Goal: Register for event/course

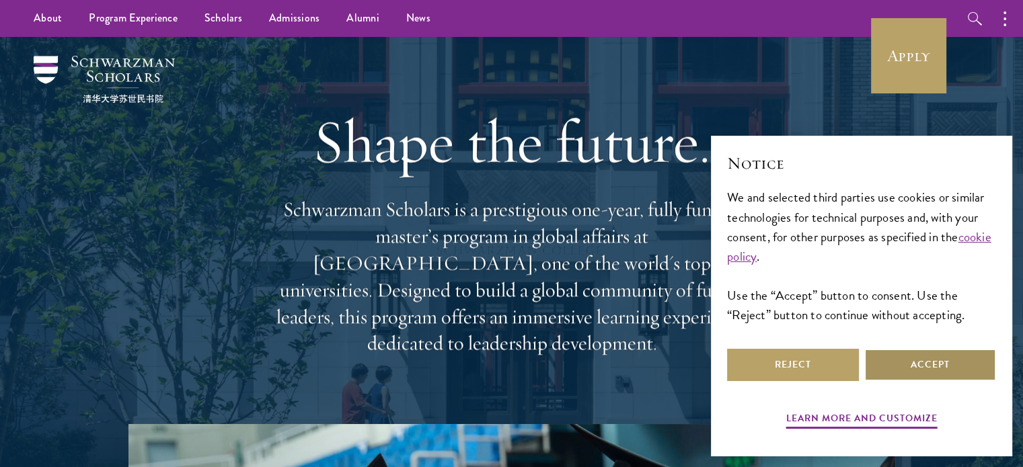
click at [927, 361] on button "Accept" at bounding box center [930, 365] width 132 height 32
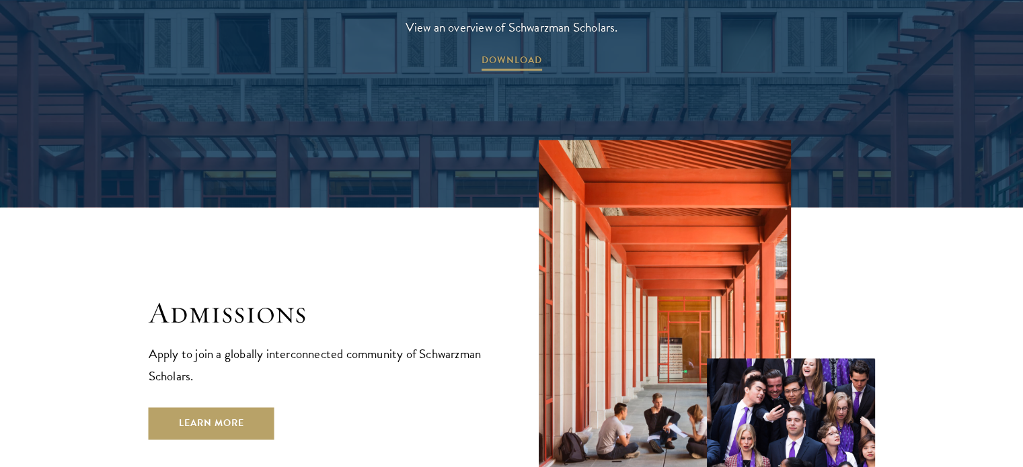
scroll to position [2152, 0]
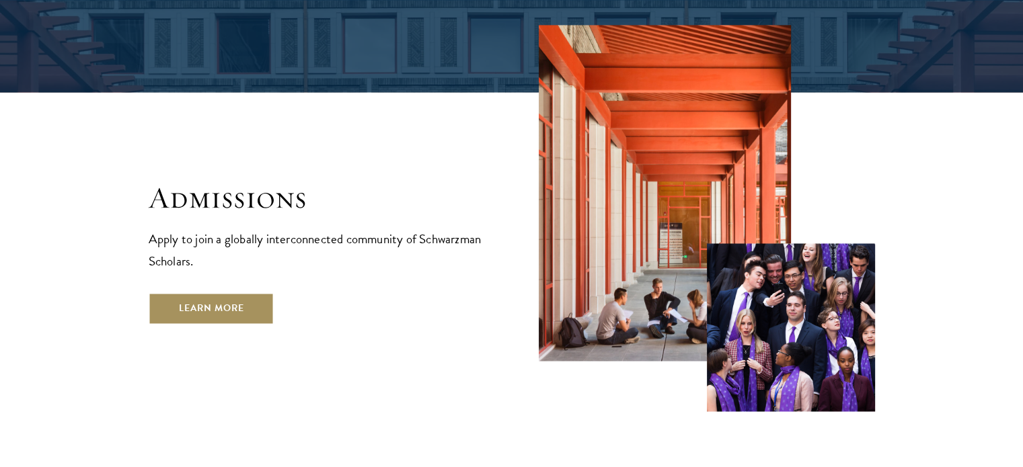
click at [218, 293] on link "Learn More" at bounding box center [212, 309] width 126 height 32
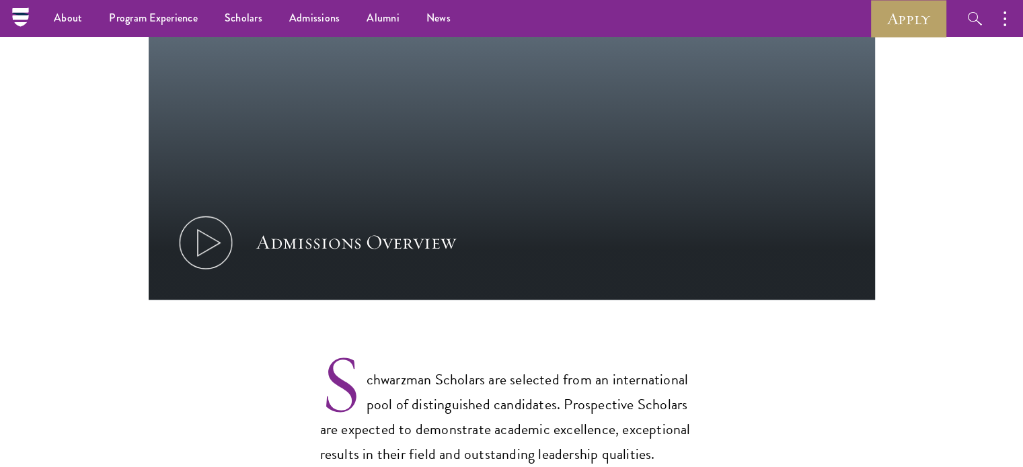
scroll to position [807, 0]
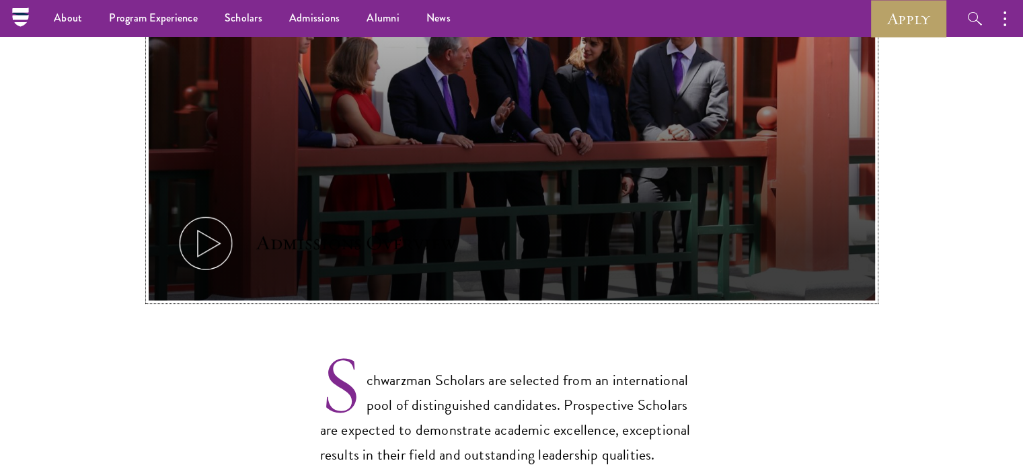
click at [424, 153] on button "Admissions Overview" at bounding box center [512, 96] width 726 height 409
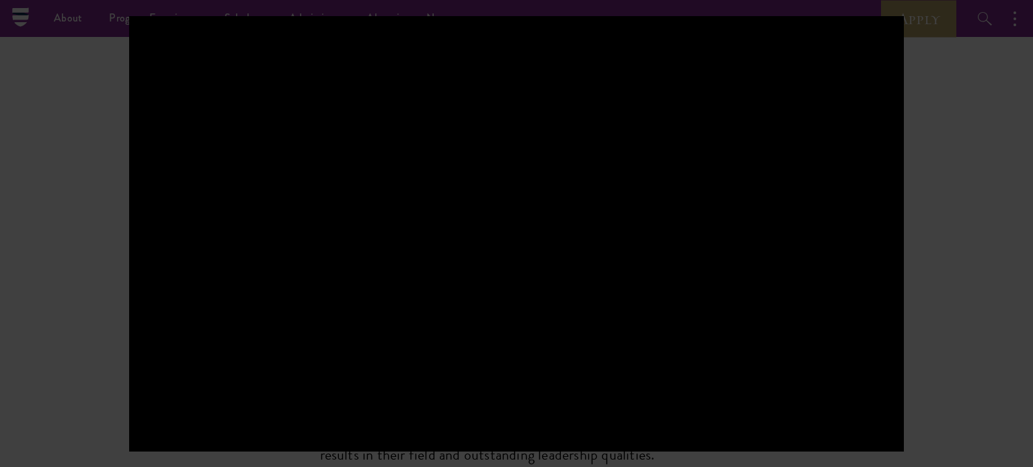
click at [963, 179] on div at bounding box center [516, 233] width 1033 height 467
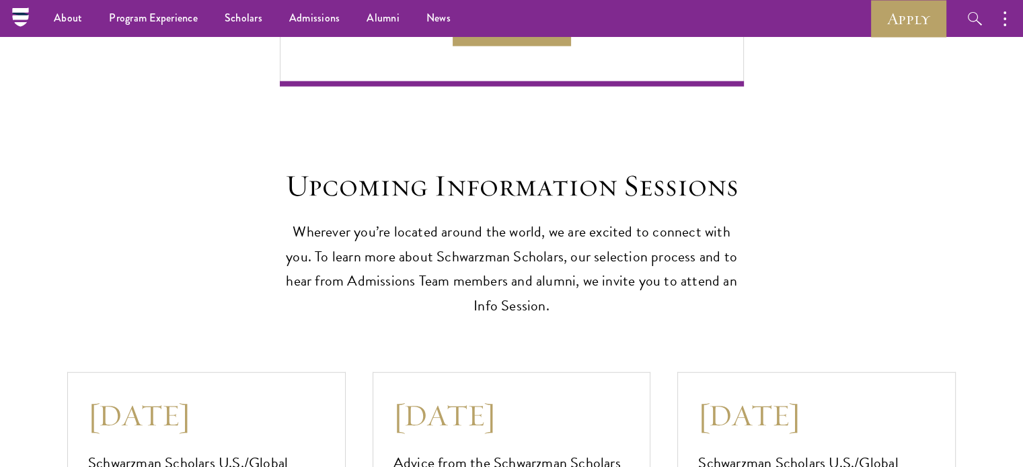
scroll to position [3295, 0]
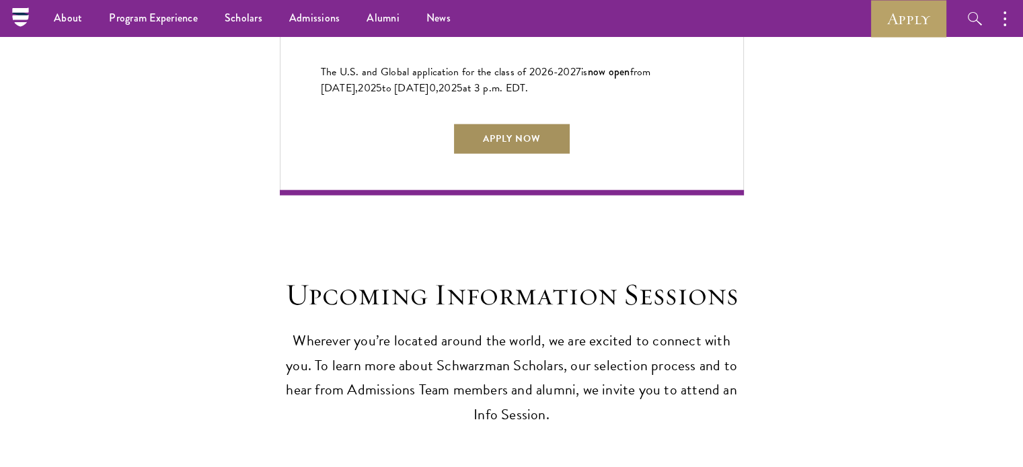
click at [519, 123] on link "Apply Now" at bounding box center [512, 139] width 118 height 32
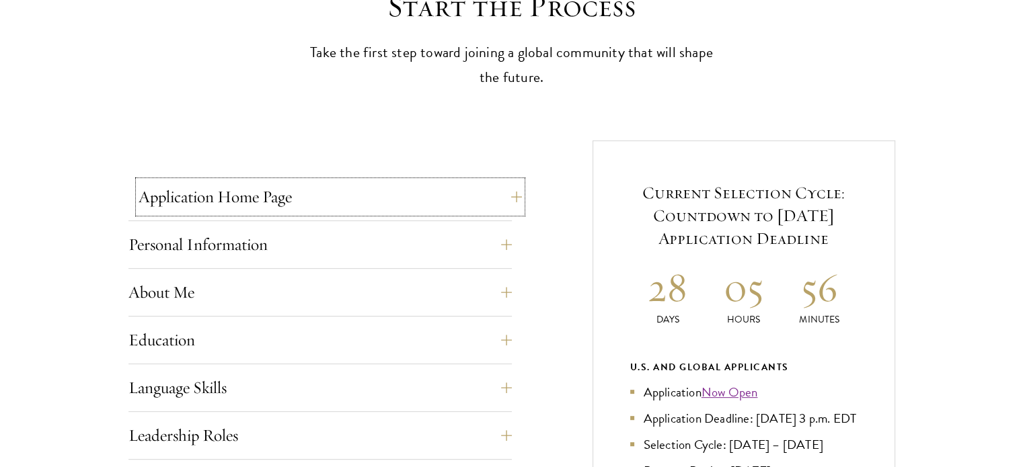
click at [381, 194] on button "Application Home Page" at bounding box center [330, 197] width 383 height 32
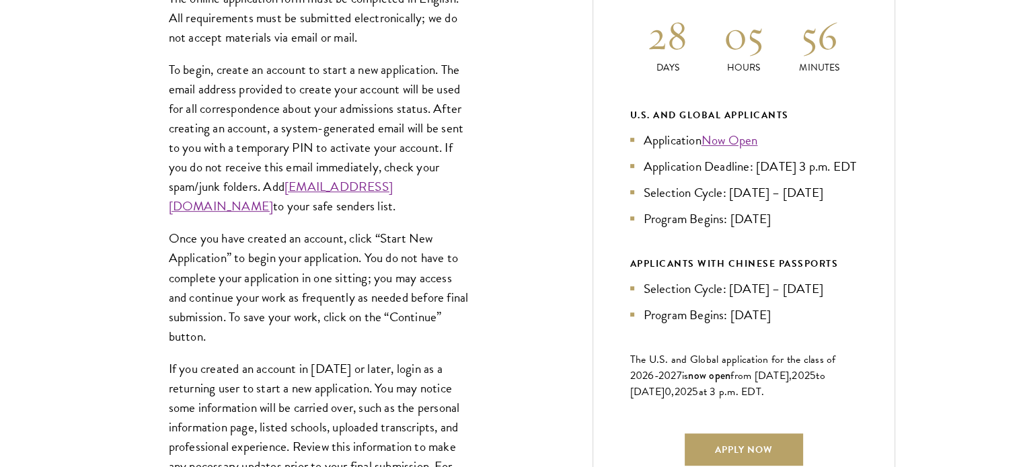
scroll to position [672, 0]
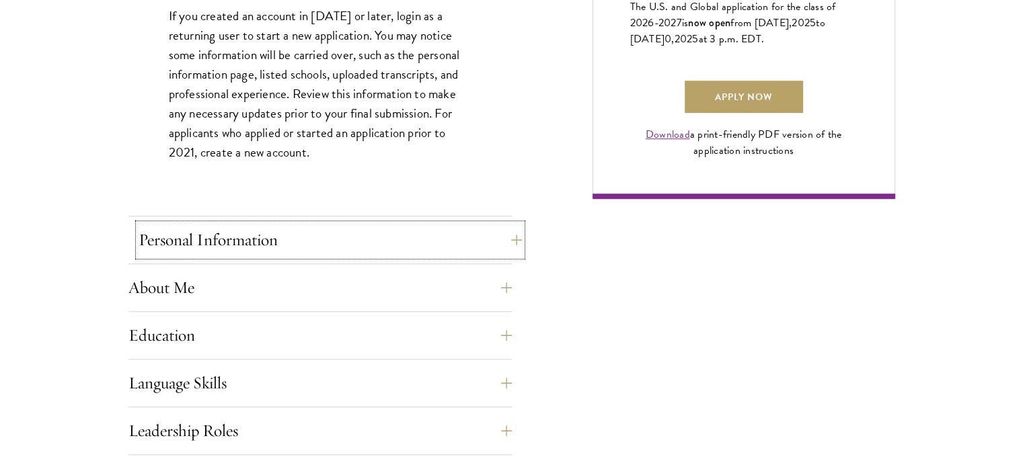
click at [385, 241] on button "Personal Information" at bounding box center [330, 240] width 383 height 32
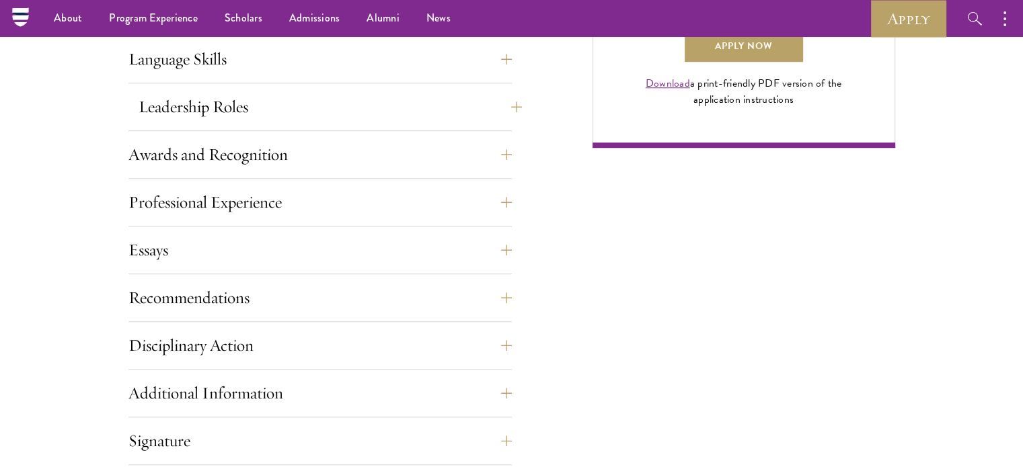
scroll to position [858, 0]
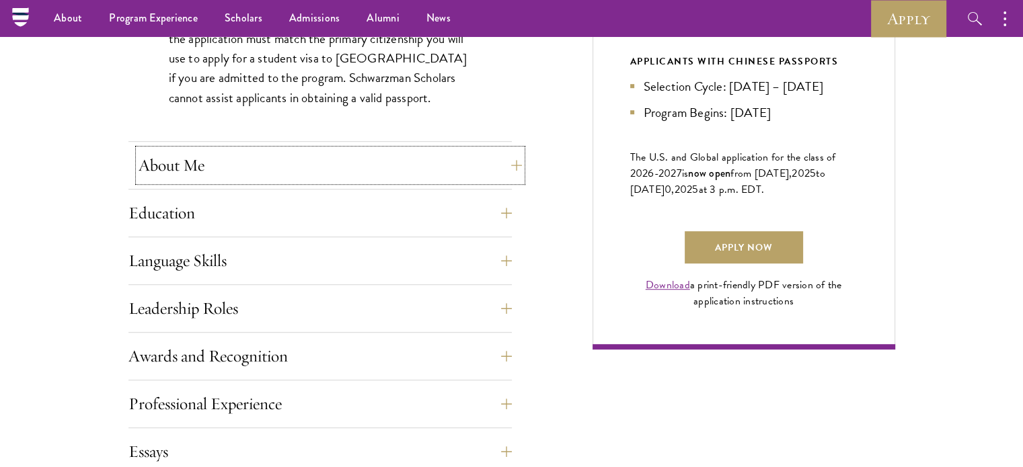
click at [286, 166] on button "About Me" at bounding box center [330, 165] width 383 height 32
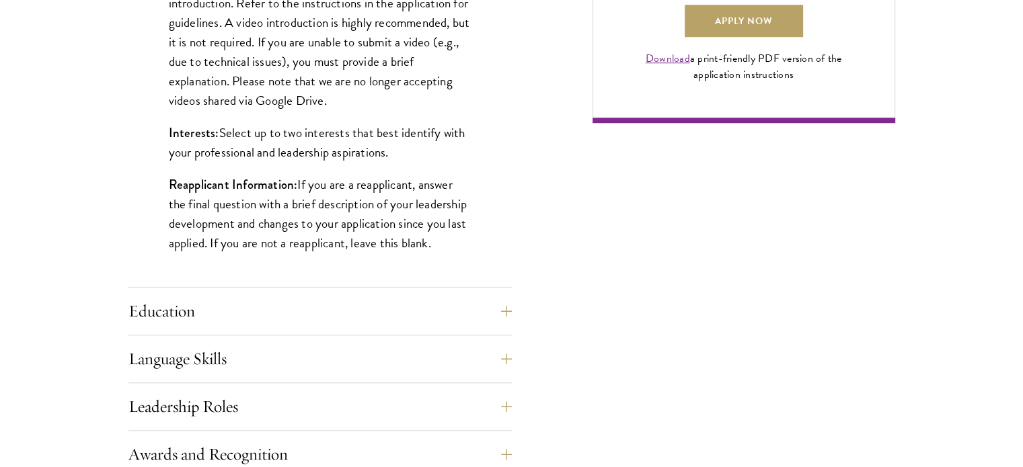
scroll to position [1261, 0]
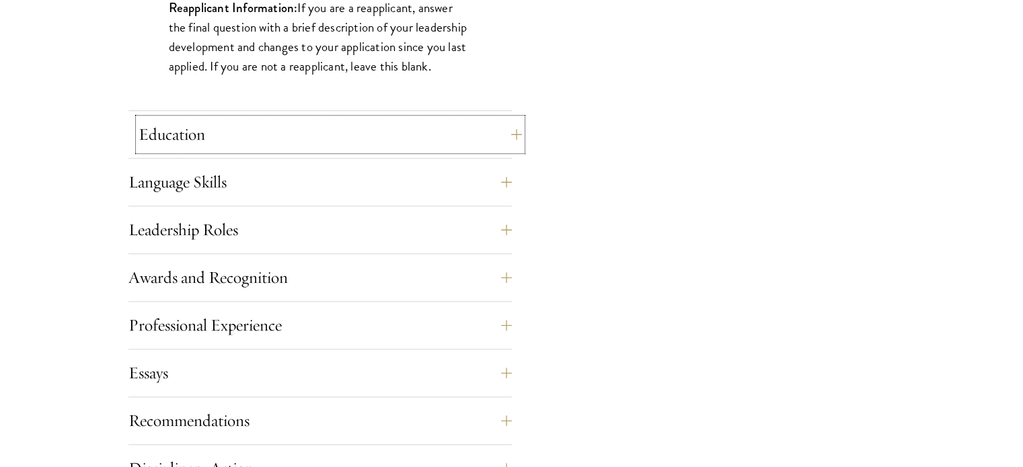
click at [272, 137] on button "Education" at bounding box center [330, 134] width 383 height 32
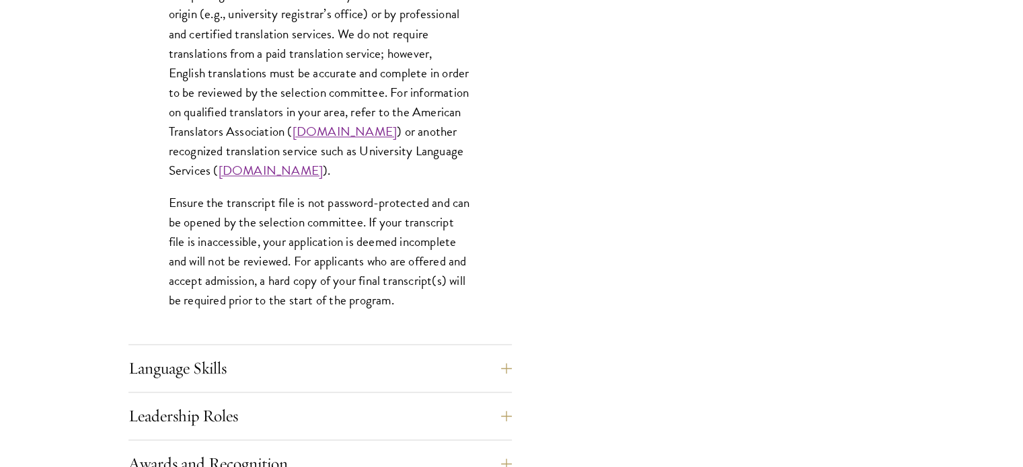
scroll to position [2136, 0]
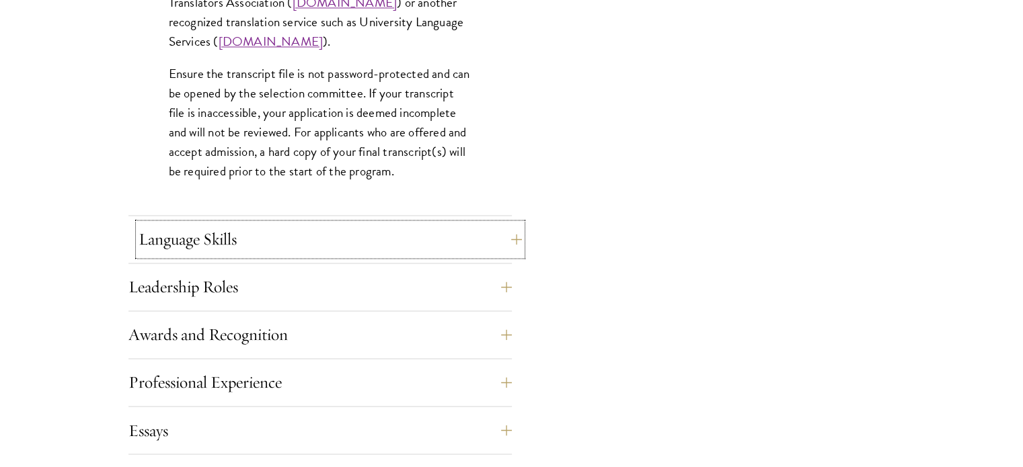
click at [319, 227] on button "Language Skills" at bounding box center [330, 239] width 383 height 32
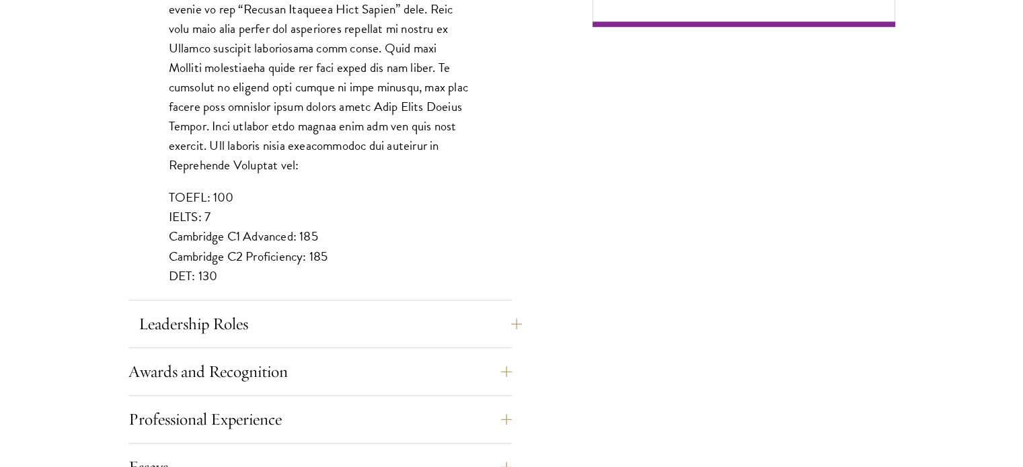
scroll to position [1329, 0]
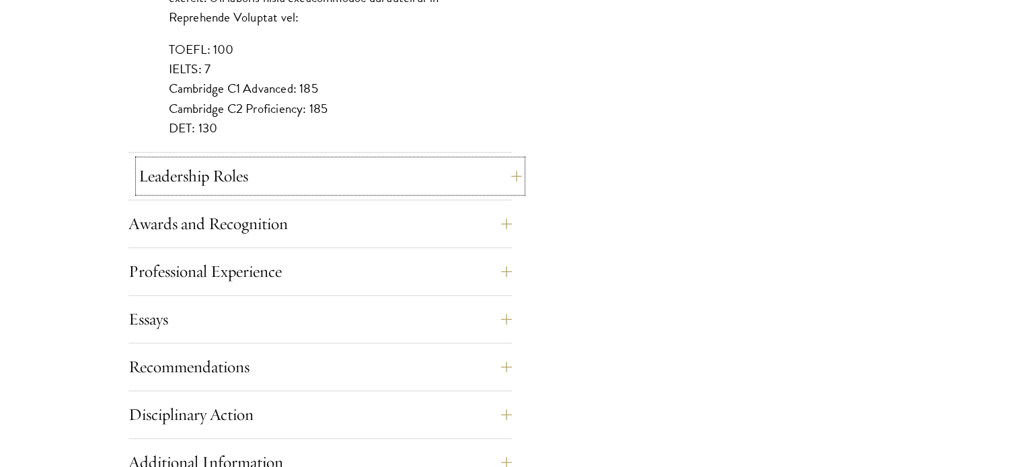
click at [346, 174] on button "Leadership Roles" at bounding box center [330, 176] width 383 height 32
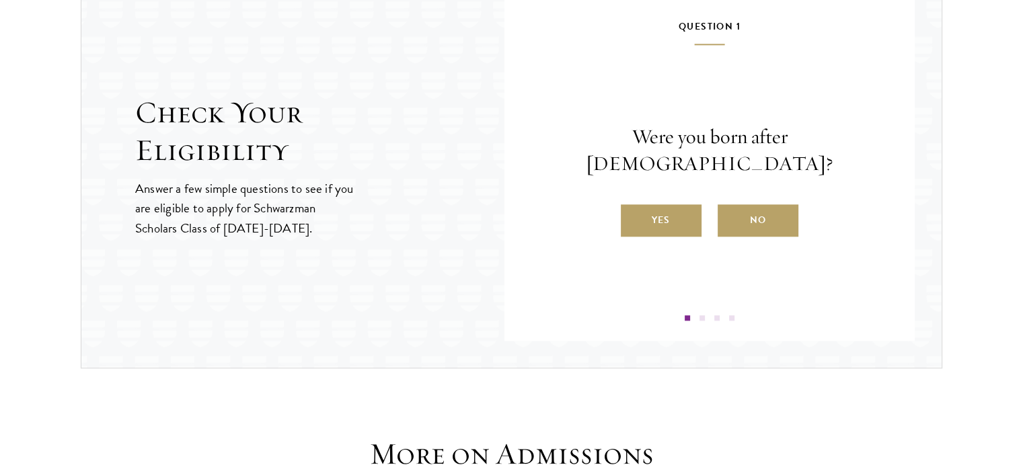
scroll to position [1665, 0]
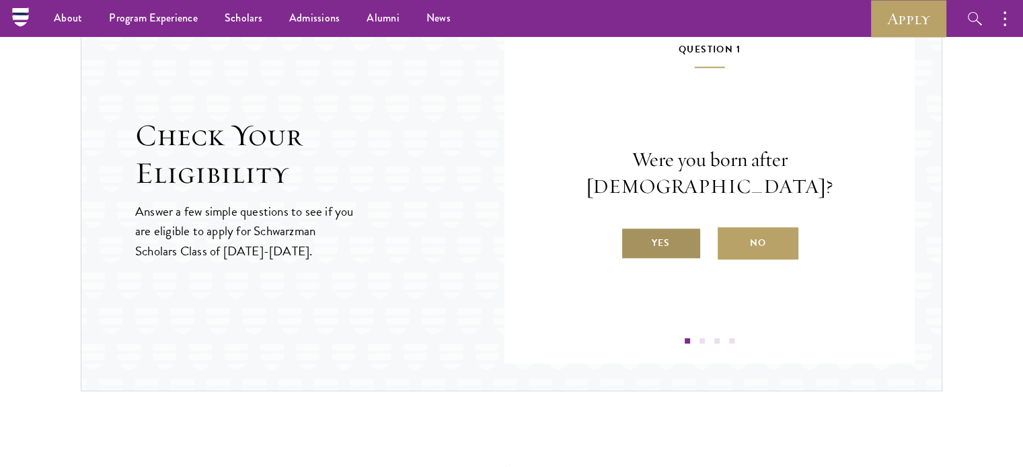
click at [664, 229] on label "Yes" at bounding box center [661, 243] width 81 height 32
click at [633, 229] on input "Yes" at bounding box center [627, 235] width 12 height 12
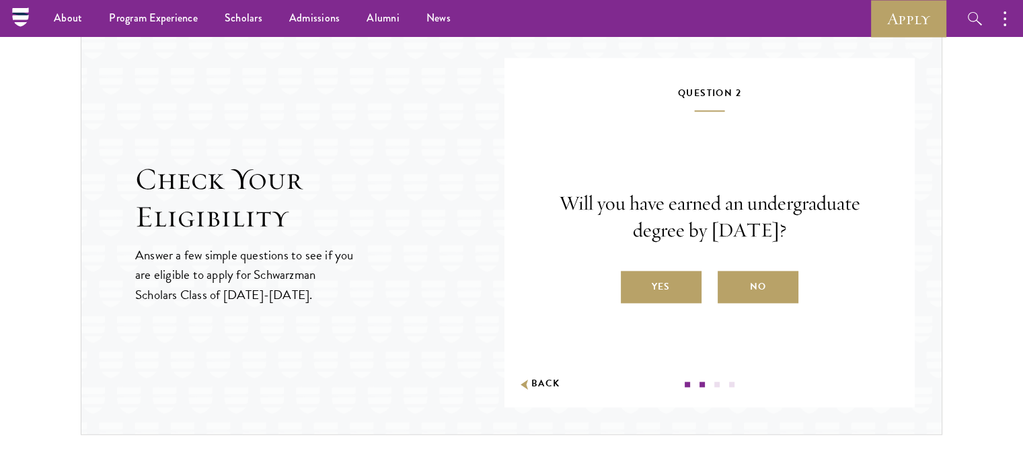
scroll to position [1598, 0]
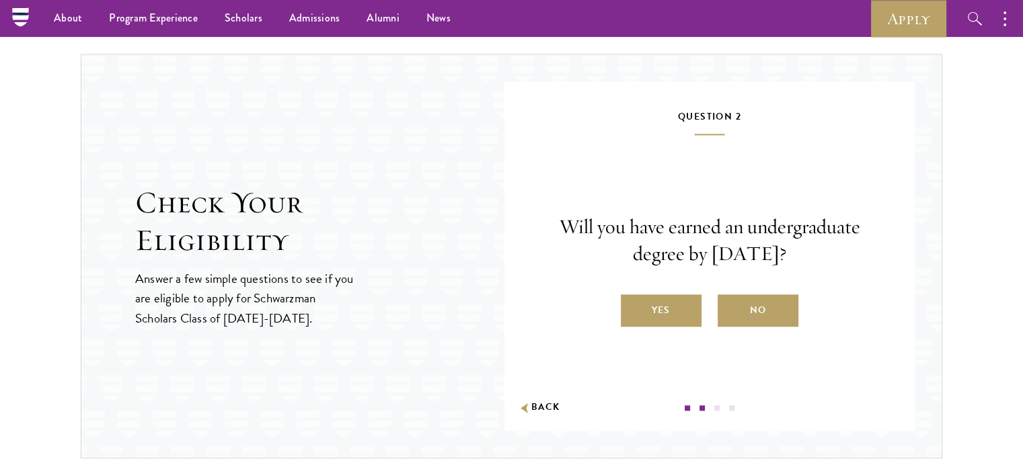
click at [678, 301] on label "Yes" at bounding box center [661, 311] width 81 height 32
click at [633, 301] on input "Yes" at bounding box center [627, 302] width 12 height 12
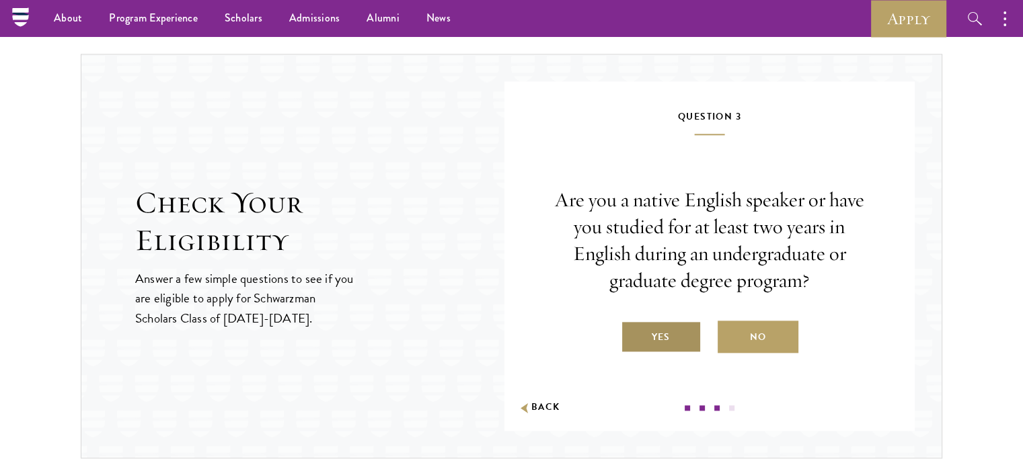
click at [666, 334] on label "Yes" at bounding box center [661, 337] width 81 height 32
click at [633, 334] on input "Yes" at bounding box center [627, 329] width 12 height 12
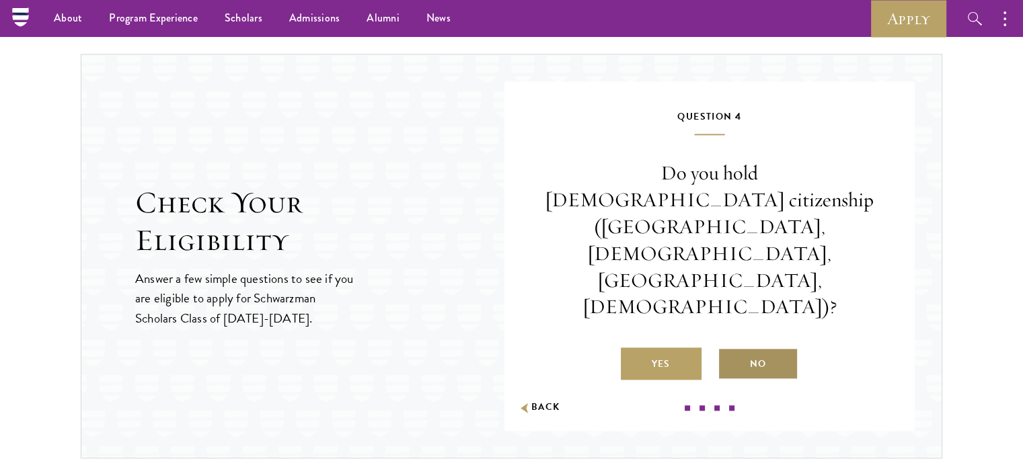
click at [770, 348] on label "No" at bounding box center [757, 364] width 81 height 32
click at [730, 350] on input "No" at bounding box center [723, 356] width 12 height 12
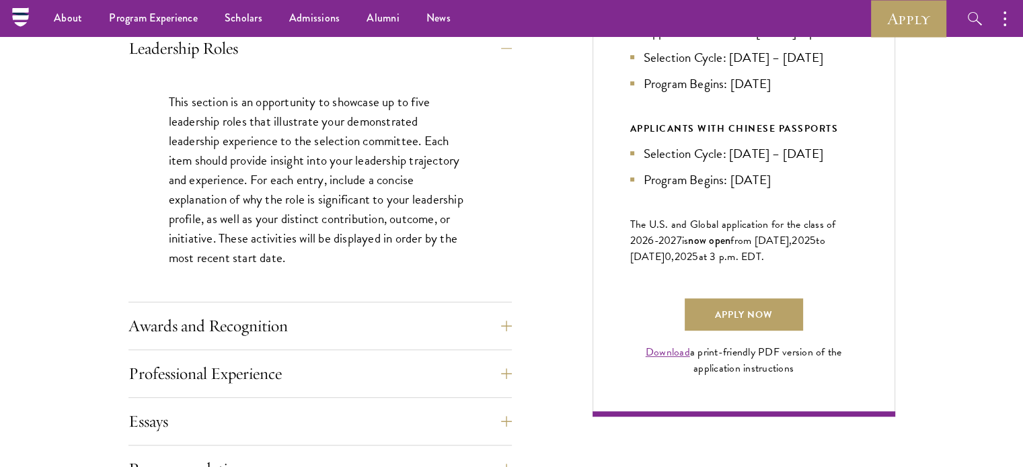
scroll to position [656, 0]
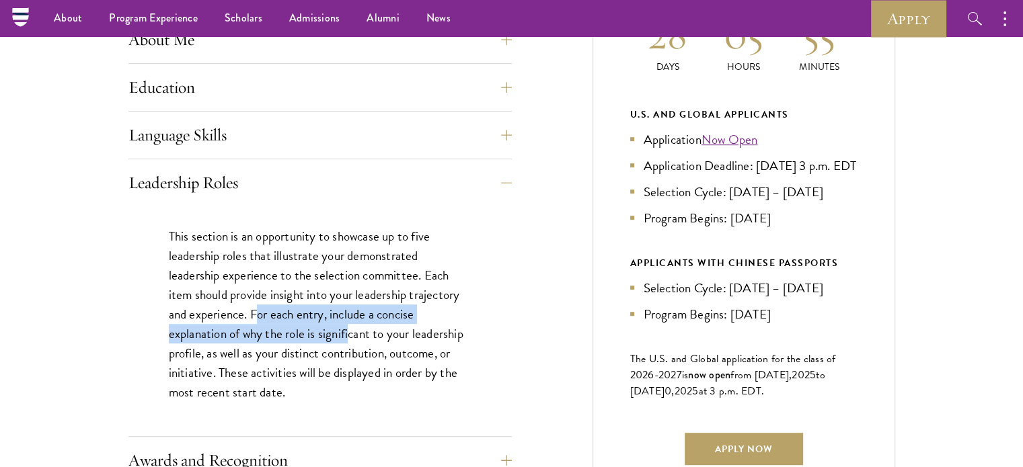
drag, startPoint x: 256, startPoint y: 309, endPoint x: 350, endPoint y: 333, distance: 97.0
click at [350, 333] on p "This section is an opportunity to showcase up to five leadership roles that ill…" at bounding box center [320, 315] width 303 height 176
drag, startPoint x: 260, startPoint y: 319, endPoint x: 251, endPoint y: 313, distance: 11.2
click at [260, 318] on p "This section is an opportunity to showcase up to five leadership roles that ill…" at bounding box center [320, 315] width 303 height 176
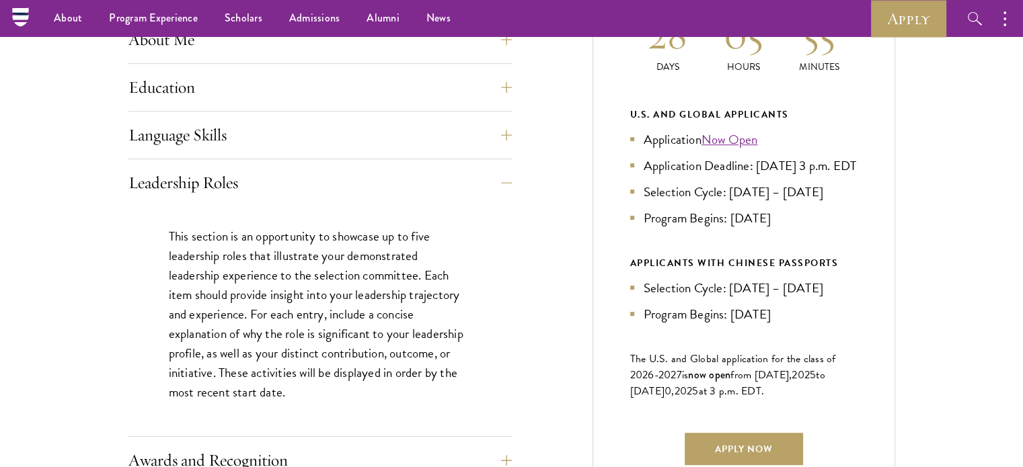
click at [250, 312] on p "This section is an opportunity to showcase up to five leadership roles that ill…" at bounding box center [320, 315] width 303 height 176
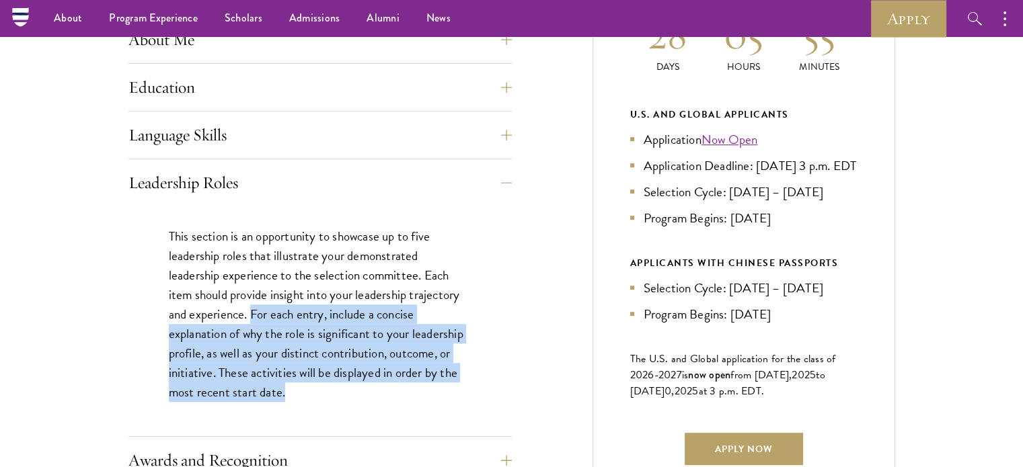
drag, startPoint x: 252, startPoint y: 311, endPoint x: 323, endPoint y: 395, distance: 109.7
click at [323, 395] on p "This section is an opportunity to showcase up to five leadership roles that ill…" at bounding box center [320, 315] width 303 height 176
click at [325, 395] on p "This section is an opportunity to showcase up to five leadership roles that ill…" at bounding box center [320, 315] width 303 height 176
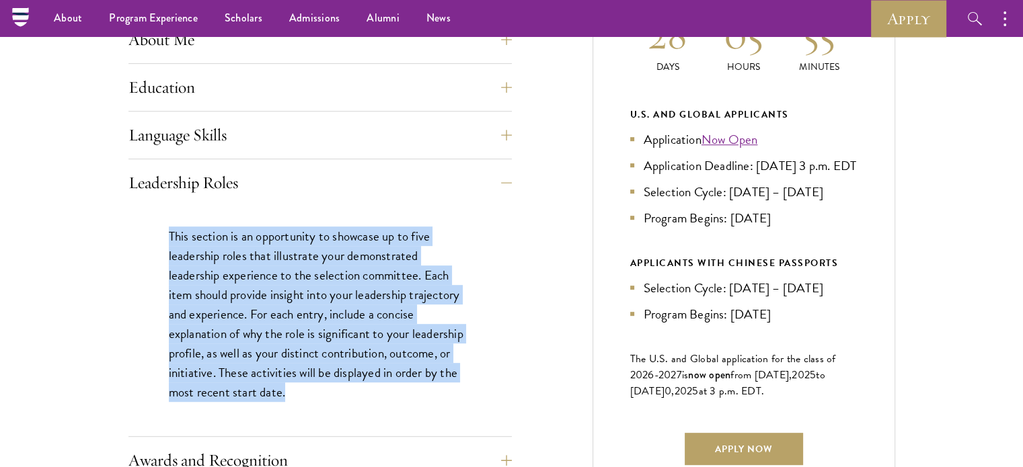
drag, startPoint x: 332, startPoint y: 395, endPoint x: 279, endPoint y: 282, distance: 124.5
click at [161, 231] on div "This section is an opportunity to showcase up to five leadership roles that ill…" at bounding box center [319, 321] width 383 height 230
click at [215, 185] on button "Leadership Roles" at bounding box center [330, 183] width 383 height 32
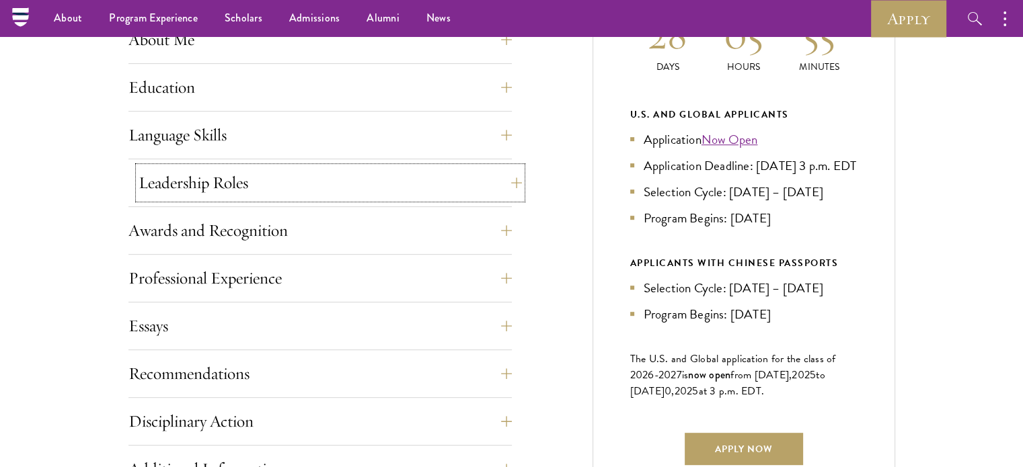
click at [212, 178] on button "Leadership Roles" at bounding box center [330, 183] width 383 height 32
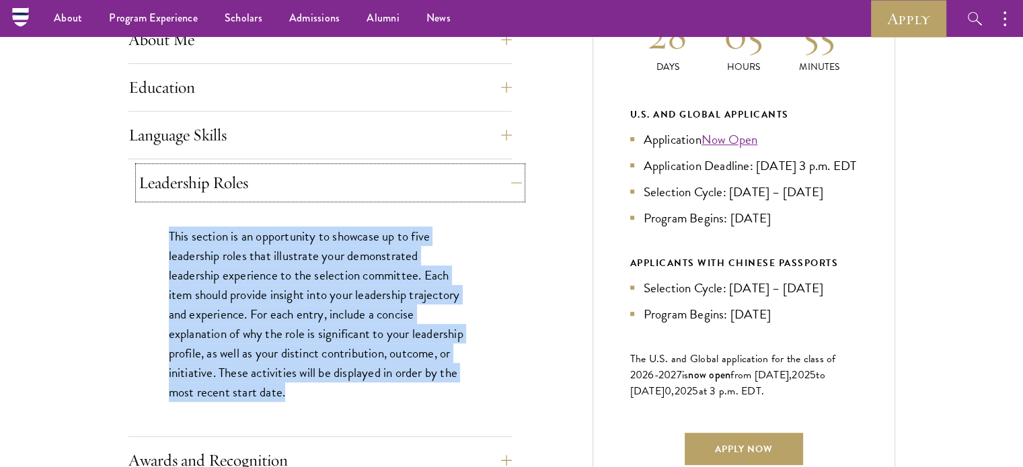
click at [230, 190] on button "Leadership Roles" at bounding box center [330, 183] width 383 height 32
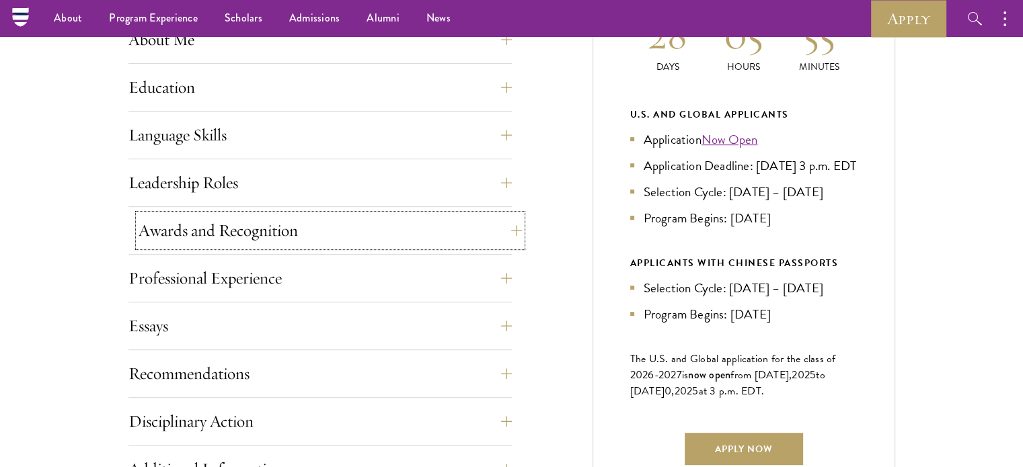
click at [210, 216] on button "Awards and Recognition" at bounding box center [330, 231] width 383 height 32
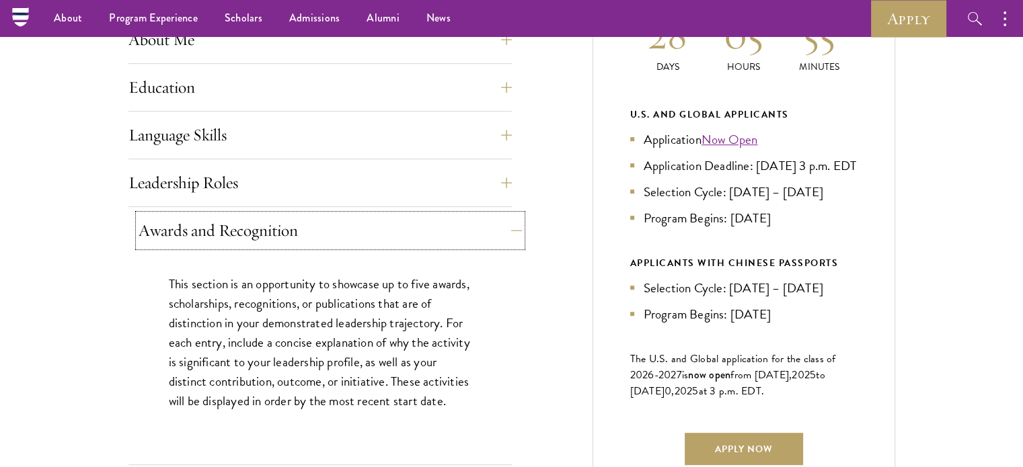
click at [217, 225] on button "Awards and Recognition" at bounding box center [330, 231] width 383 height 32
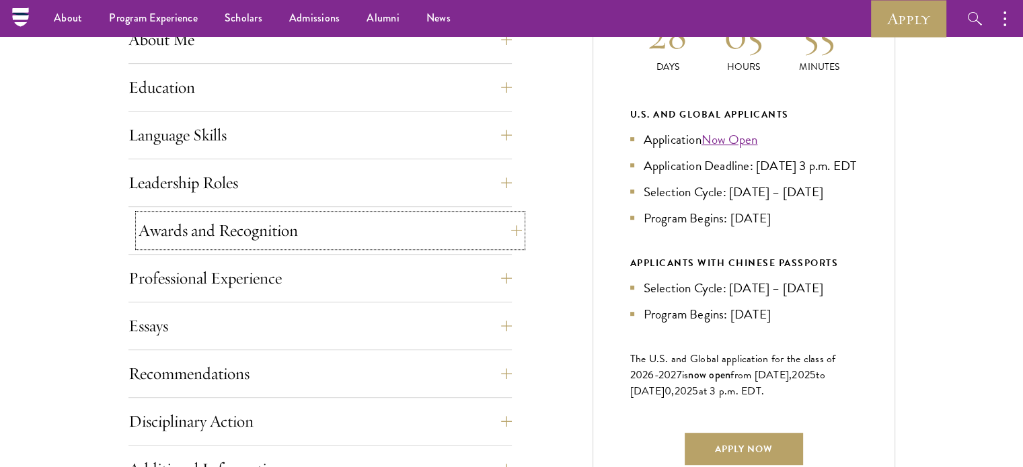
click at [259, 233] on button "Awards and Recognition" at bounding box center [330, 231] width 383 height 32
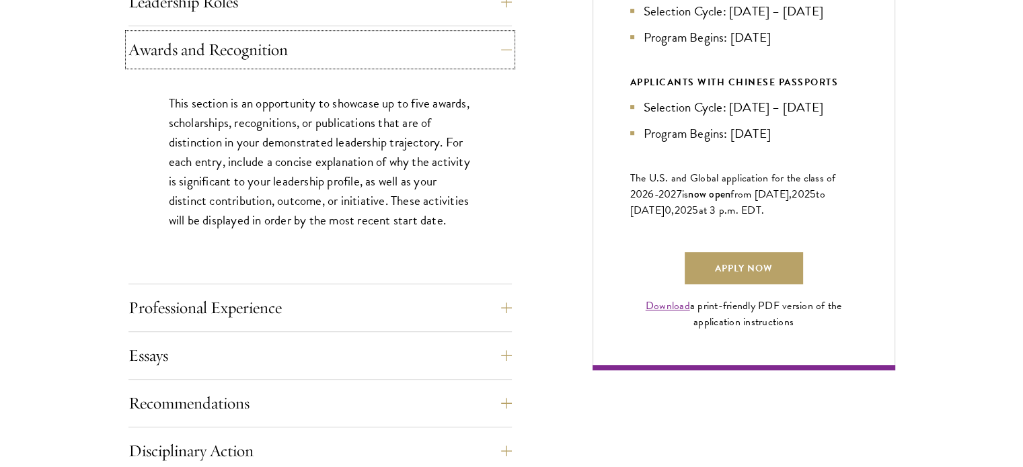
scroll to position [858, 0]
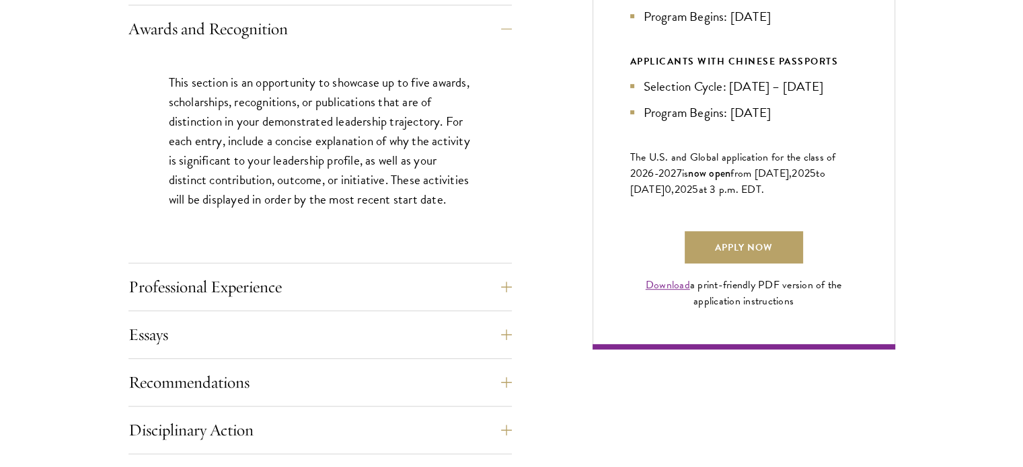
click at [333, 268] on div "Application Home Page The online application form must be completed in English.…" at bounding box center [319, 209] width 383 height 967
click at [340, 279] on button "Professional Experience" at bounding box center [330, 287] width 383 height 32
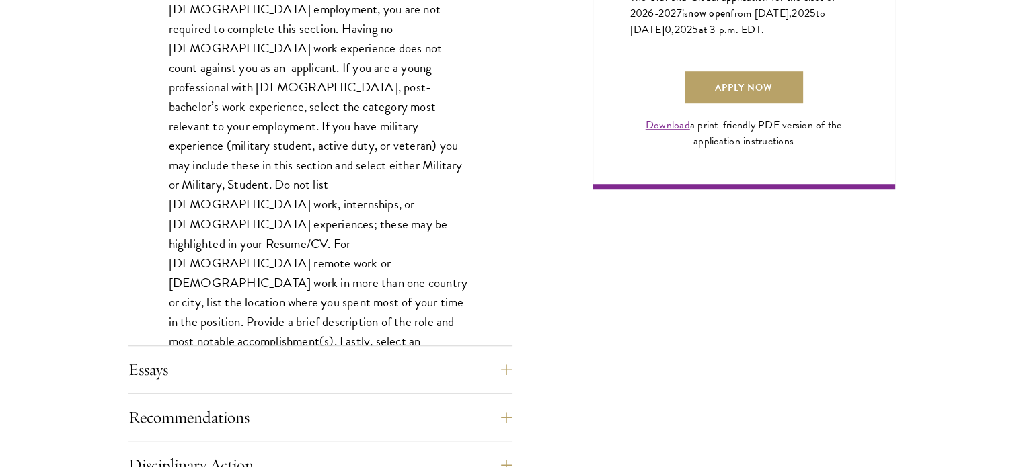
scroll to position [1192, 0]
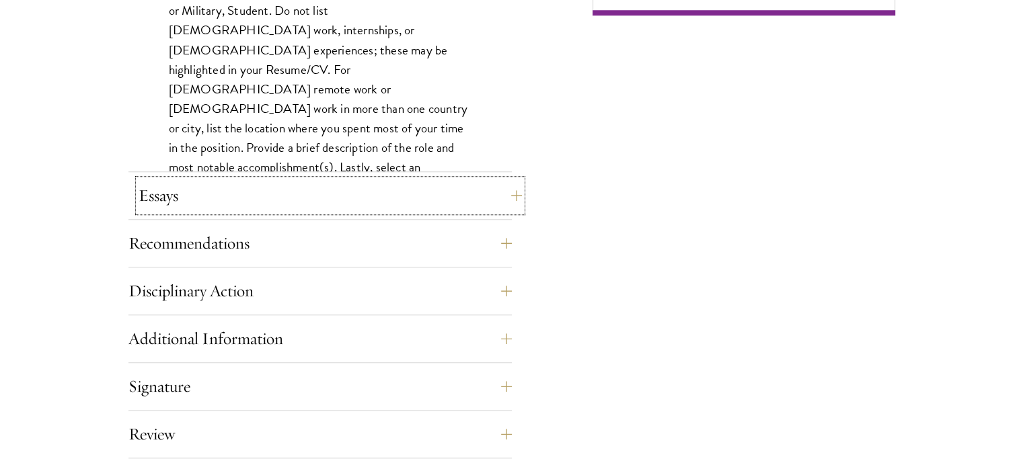
click at [299, 188] on button "Essays" at bounding box center [330, 196] width 383 height 32
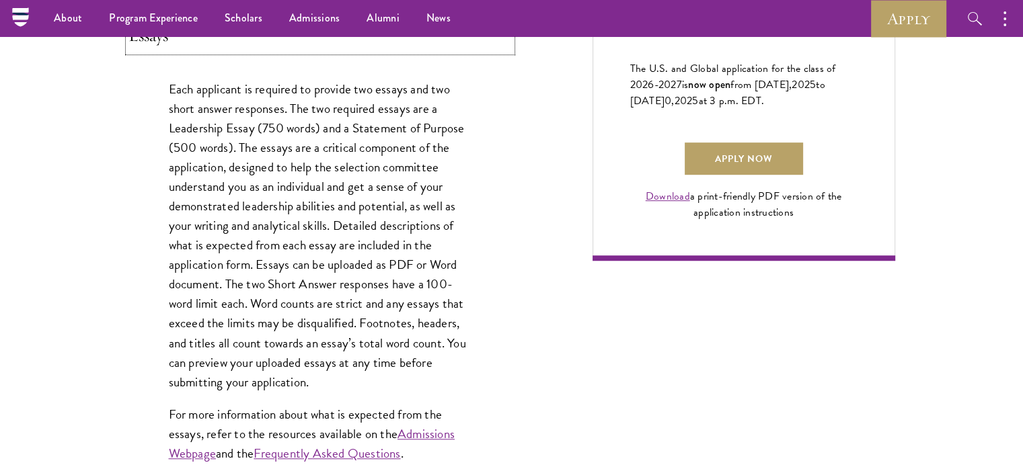
scroll to position [923, 0]
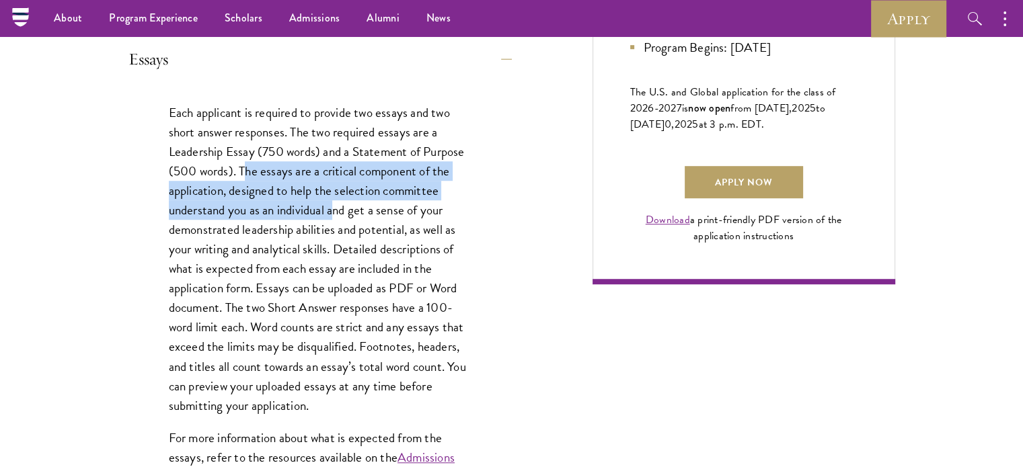
drag, startPoint x: 246, startPoint y: 169, endPoint x: 339, endPoint y: 200, distance: 97.8
click at [334, 201] on p "Each applicant is required to provide two essays and two short answer responses…" at bounding box center [320, 259] width 303 height 313
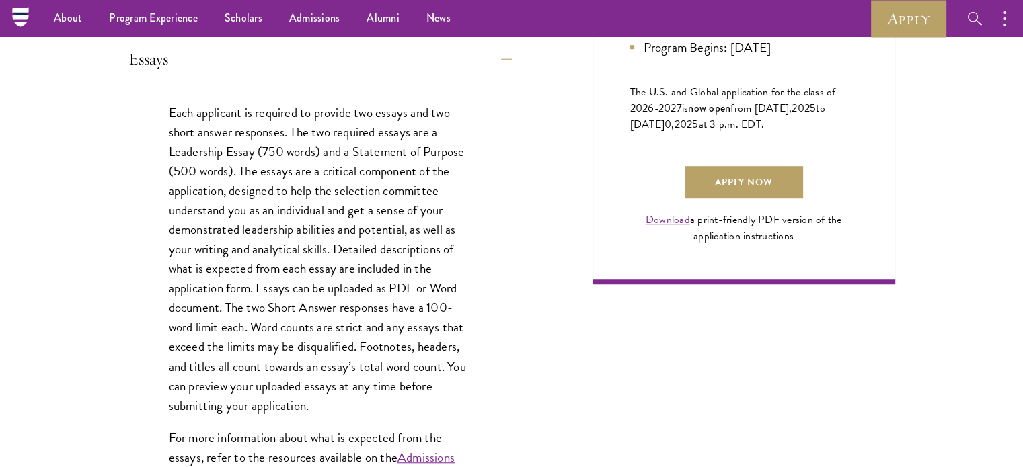
click at [346, 208] on p "Each applicant is required to provide two essays and two short answer responses…" at bounding box center [320, 259] width 303 height 313
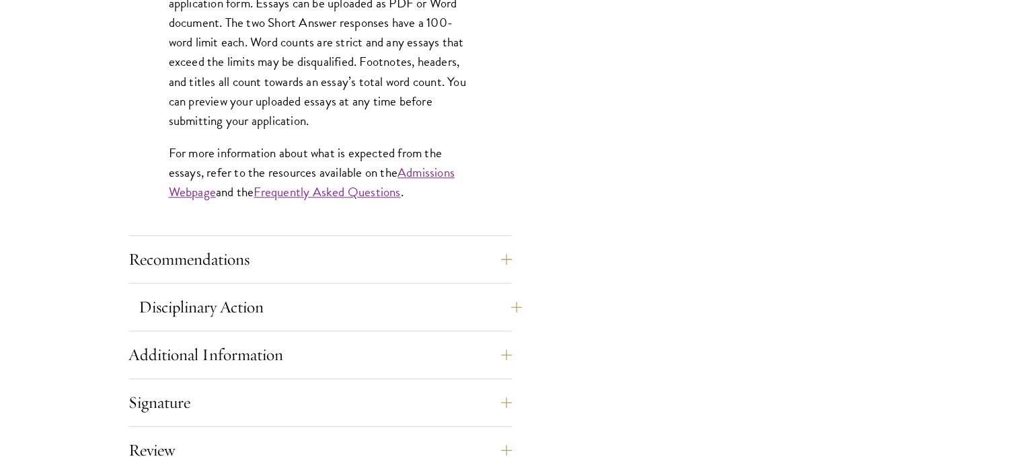
scroll to position [1259, 0]
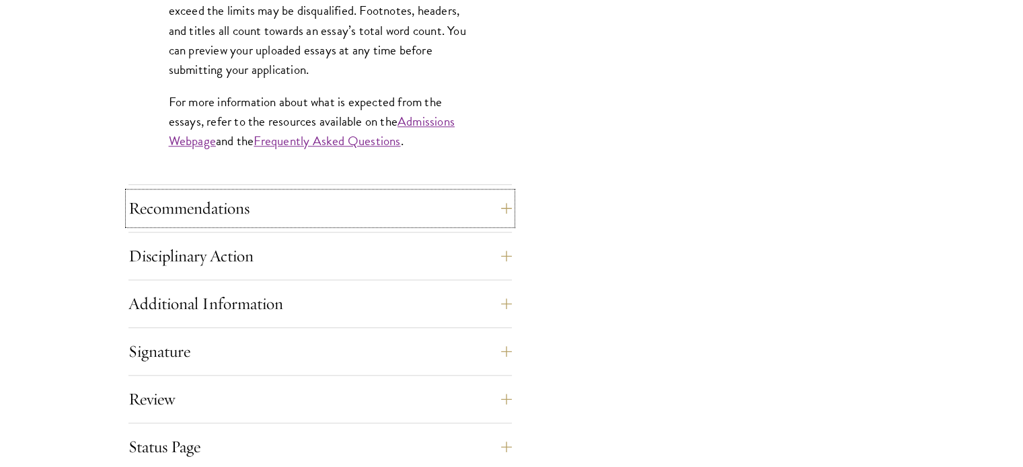
click at [289, 219] on button "Recommendations" at bounding box center [319, 208] width 383 height 32
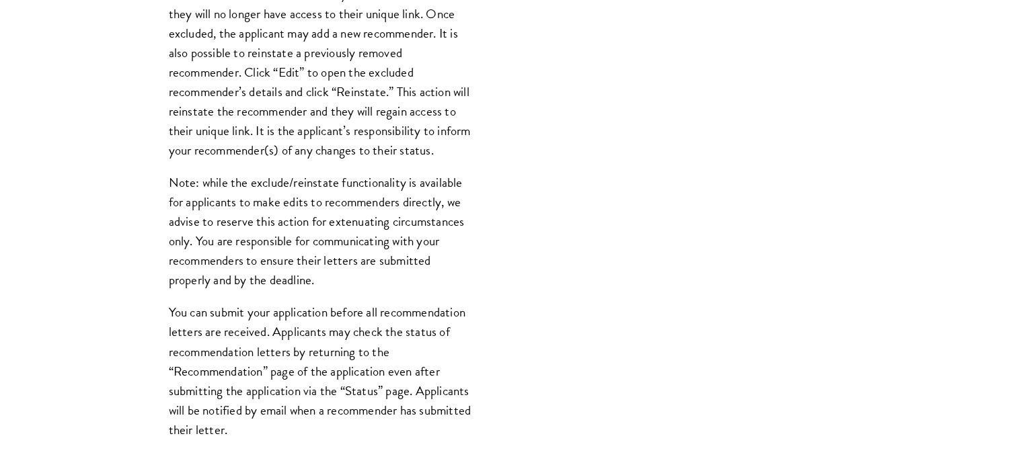
scroll to position [1663, 0]
